Goal: Task Accomplishment & Management: Manage account settings

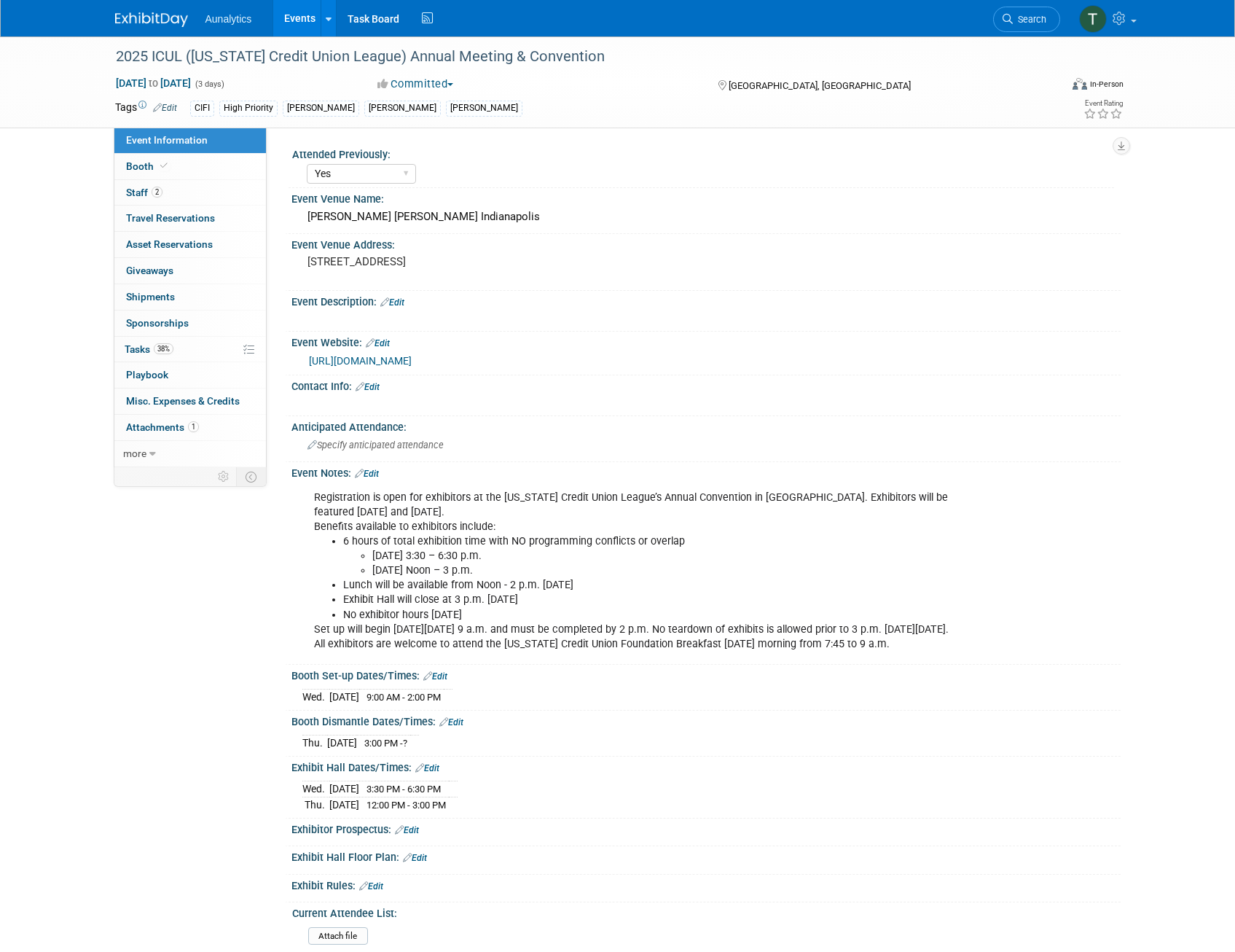
select select "Yes"
click at [327, 20] on icon at bounding box center [328, 19] width 6 height 10
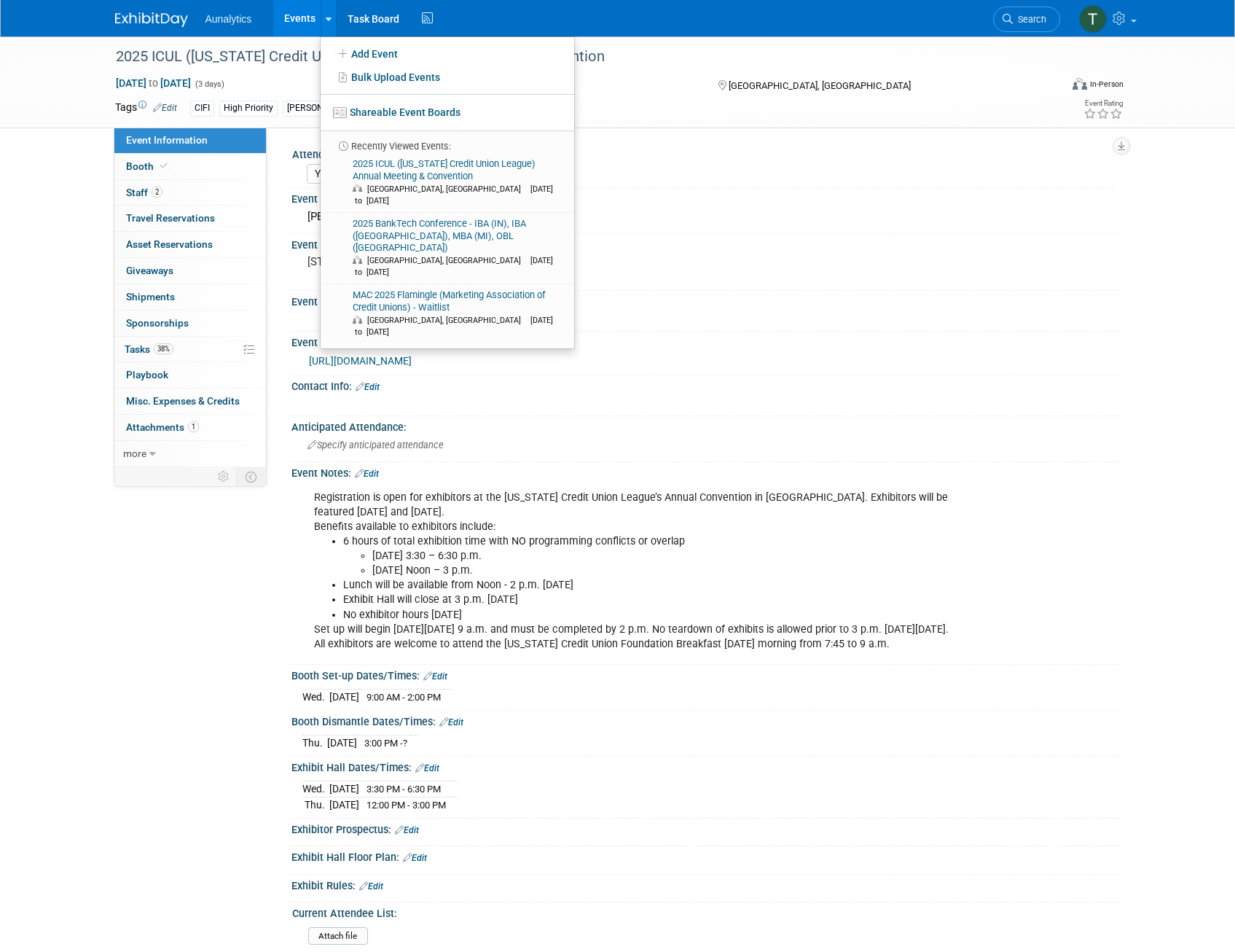
click at [327, 20] on icon at bounding box center [328, 19] width 6 height 10
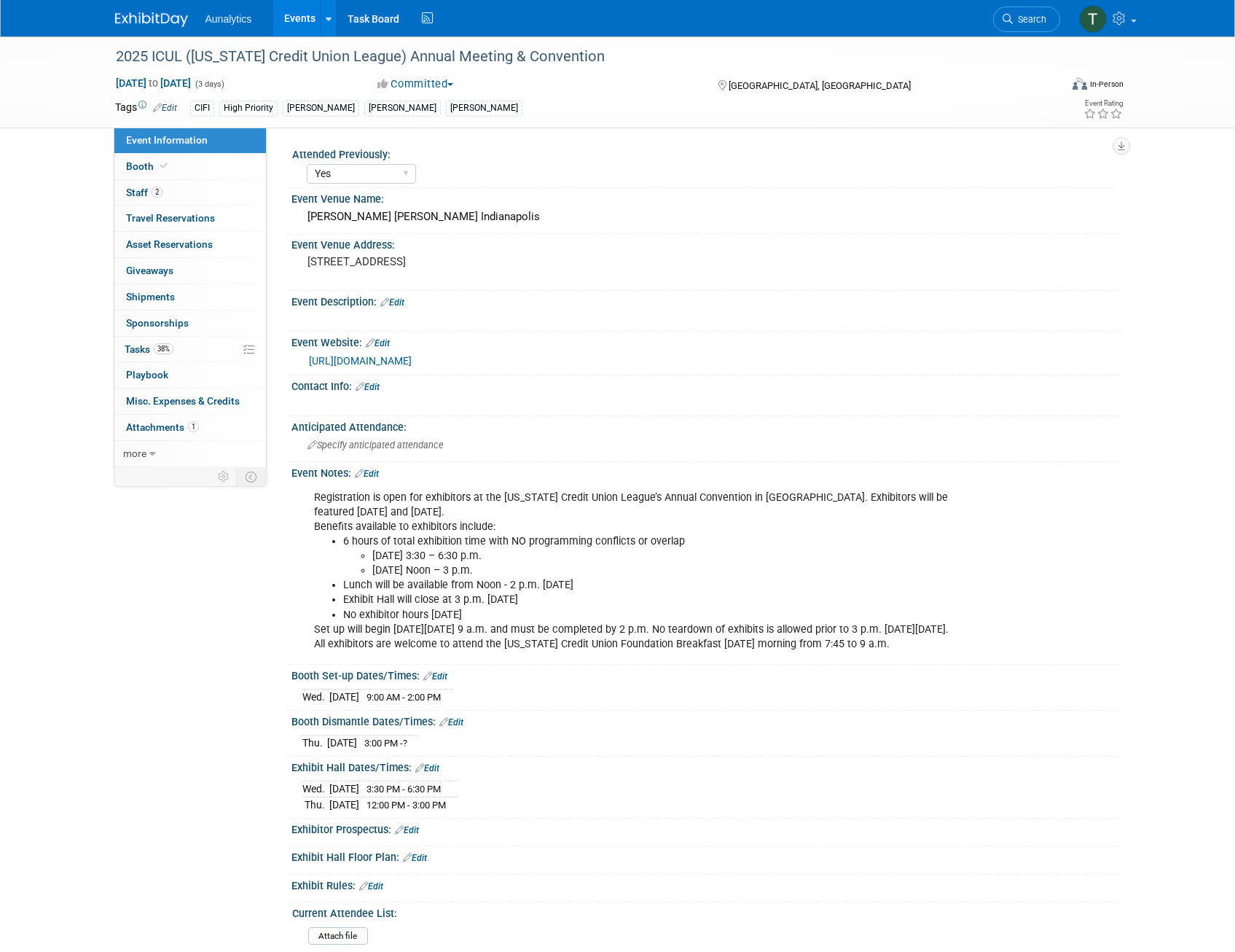
click at [176, 402] on span "Misc. Expenses & Credits 0" at bounding box center [183, 400] width 114 height 11
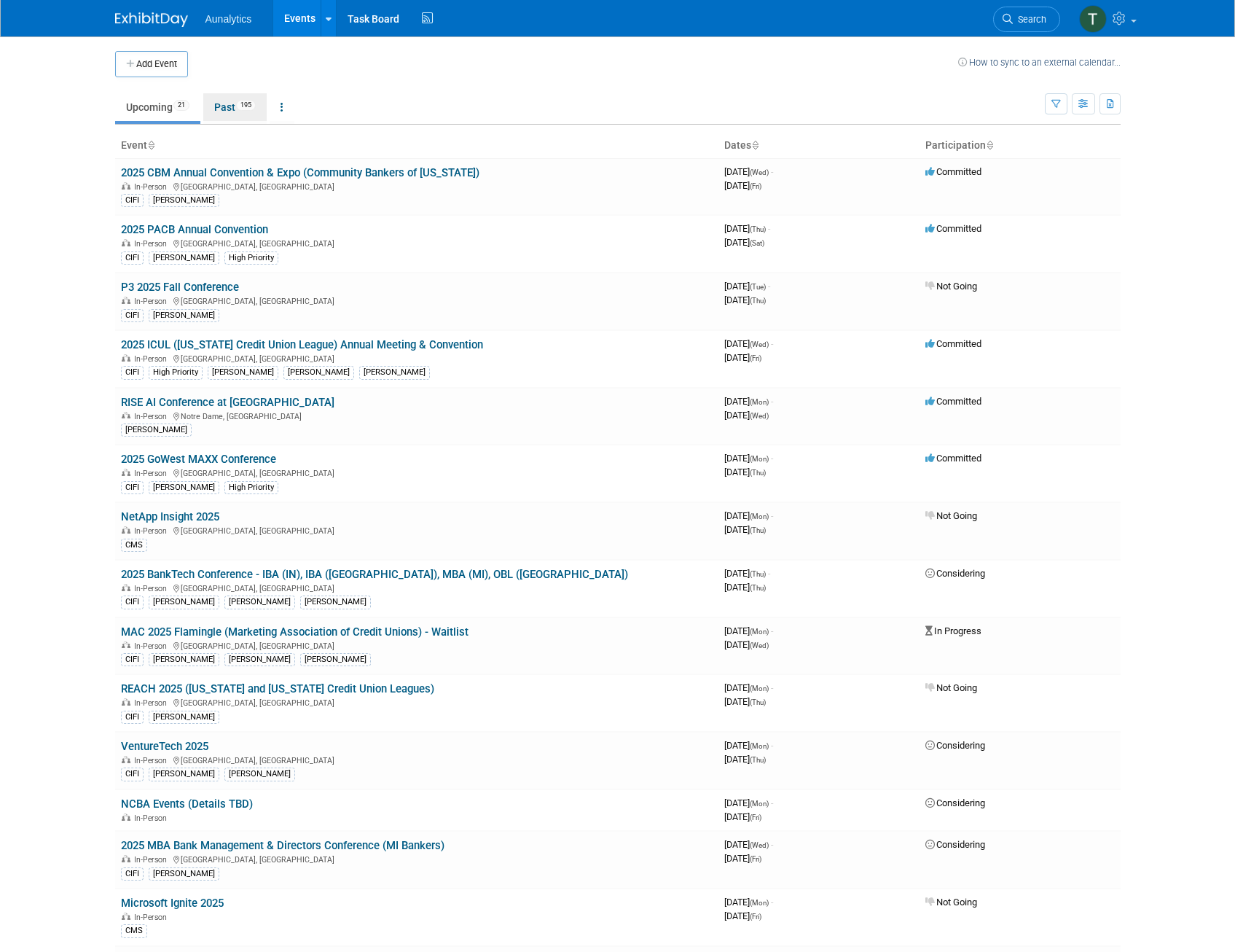
click at [226, 108] on link "Past 195" at bounding box center [235, 107] width 64 height 28
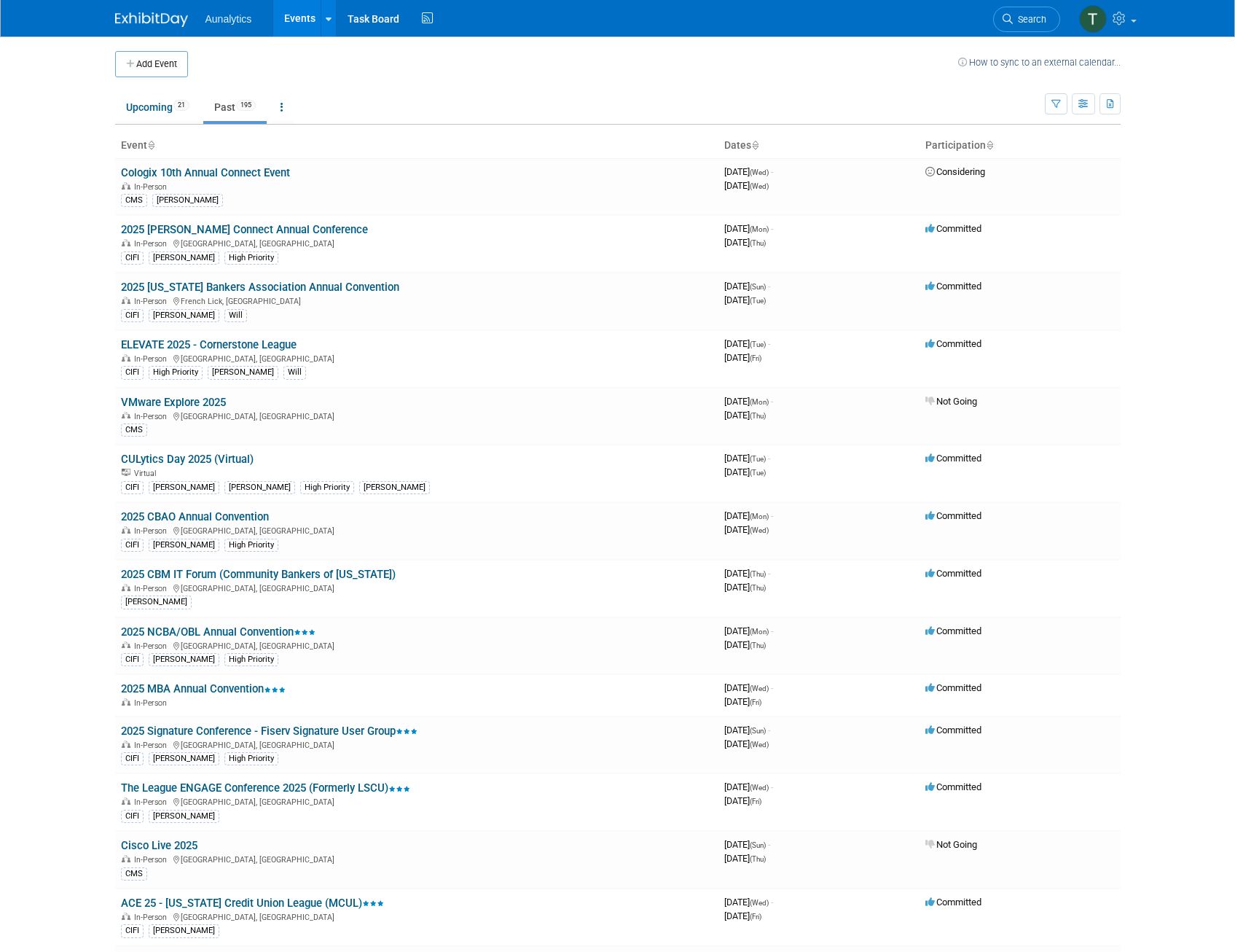
click at [275, 306] on div "CIFI Tim Will" at bounding box center [417, 314] width 592 height 15
click at [270, 289] on link "2025 [US_STATE] Bankers Association Annual Convention" at bounding box center [260, 287] width 278 height 13
click at [204, 228] on link "2025 [PERSON_NAME] Connect Annual Conference" at bounding box center [244, 229] width 247 height 13
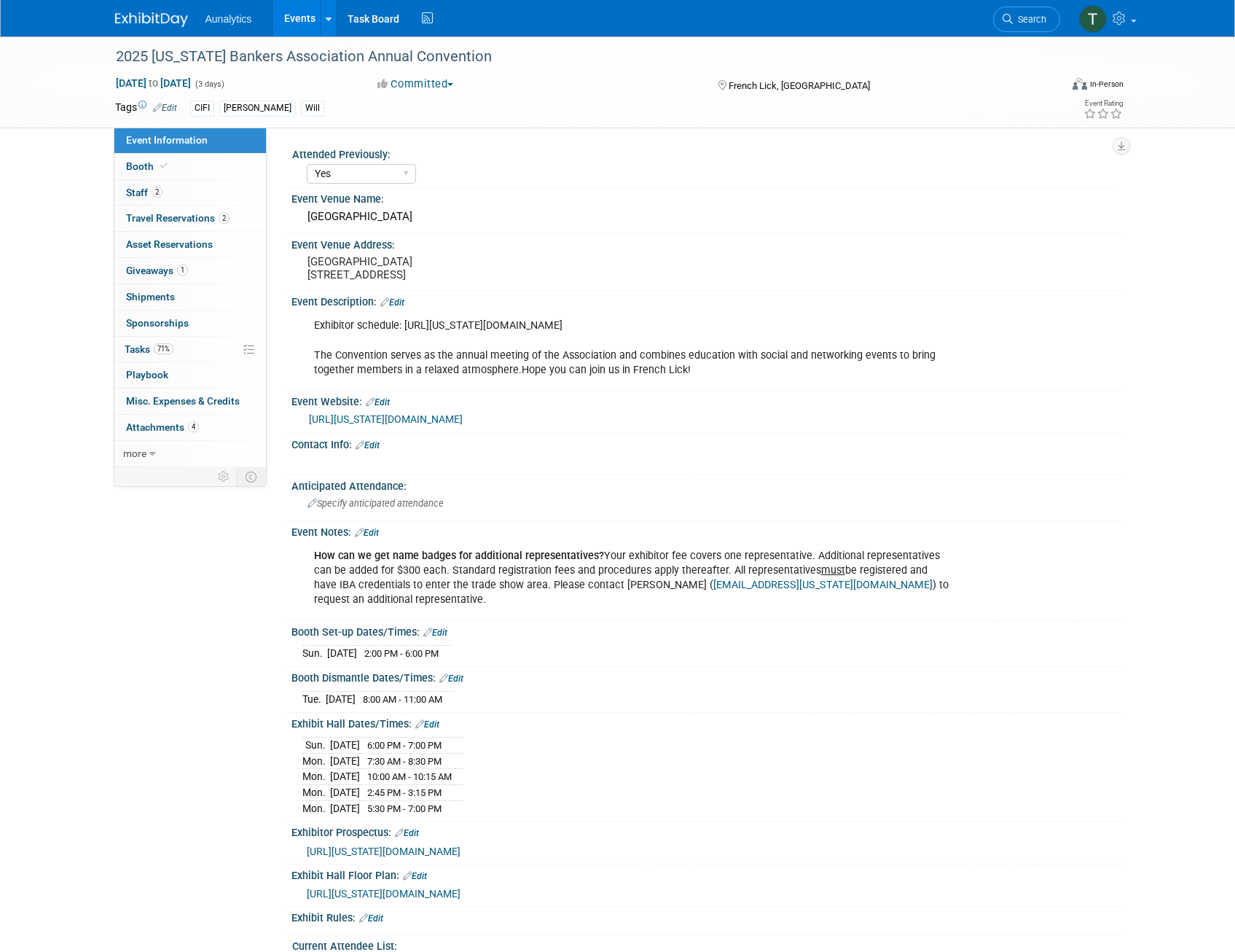
select select "Yes"
select select "CIFI Sales"
select select "Financial"
select select "Bank"
select select "State"
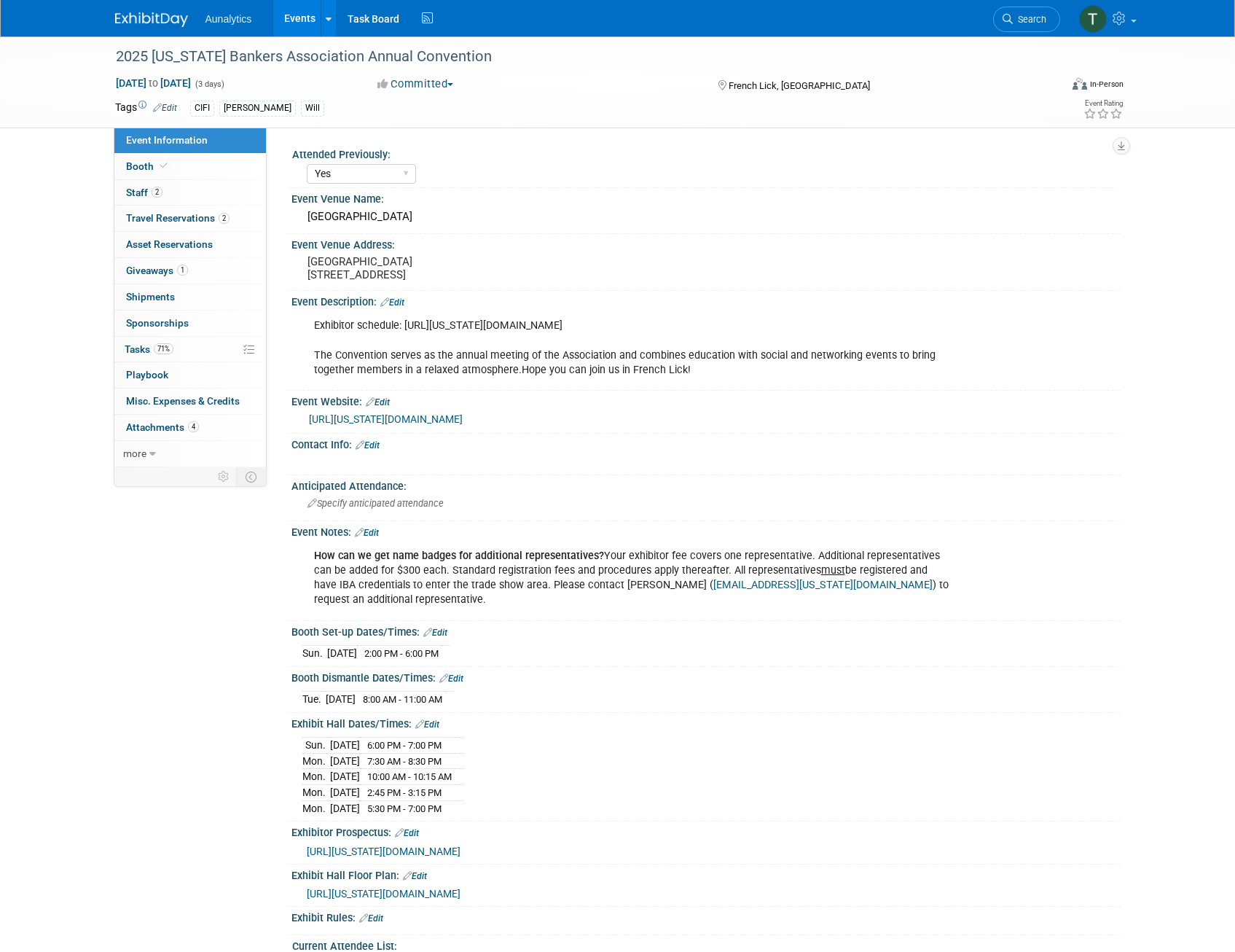
click at [160, 402] on span "Misc. Expenses & Credits 0" at bounding box center [183, 400] width 114 height 11
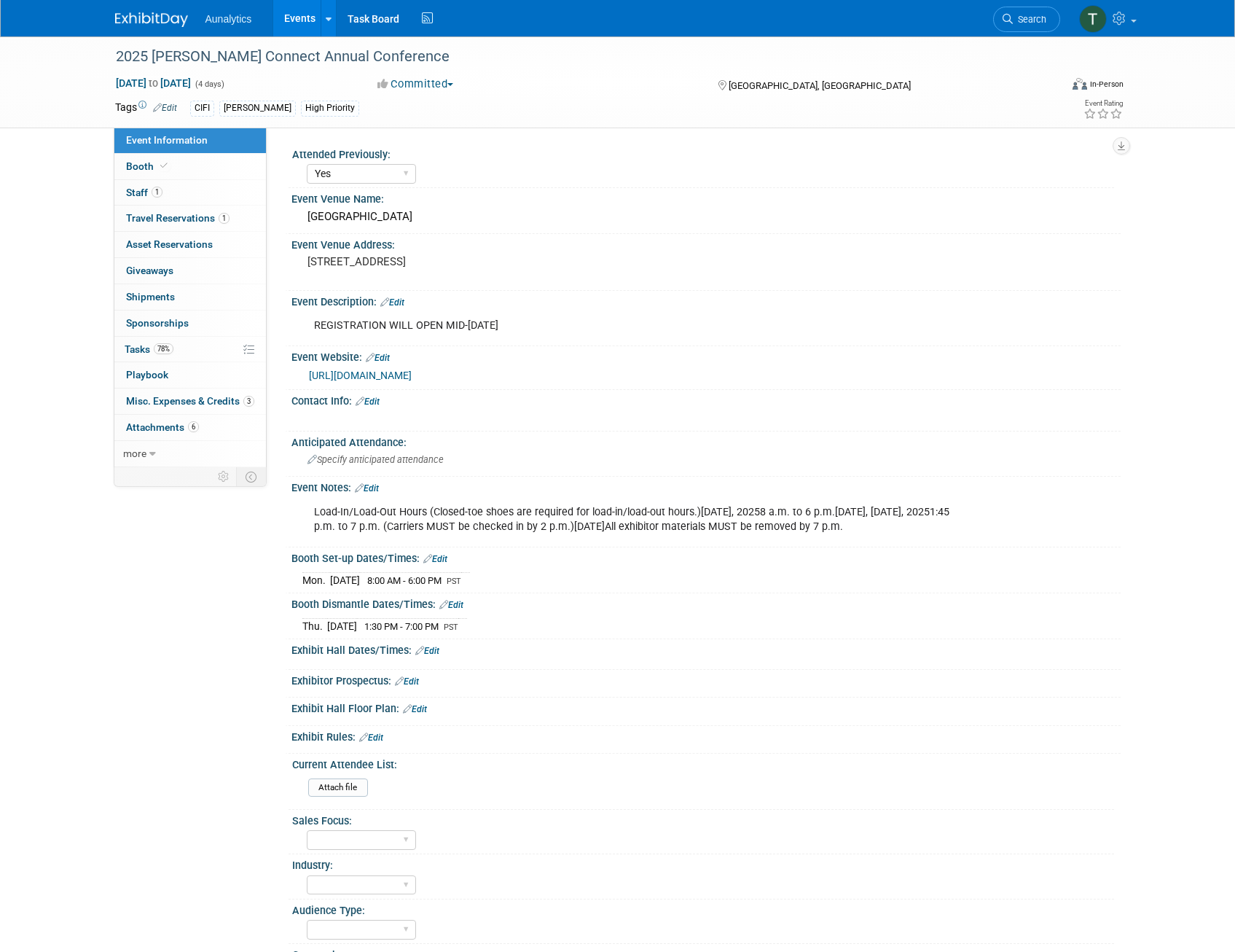
select select "Yes"
click at [177, 403] on span "Misc. Expenses & Credits 3" at bounding box center [190, 400] width 128 height 11
